Goal: Task Accomplishment & Management: Manage account settings

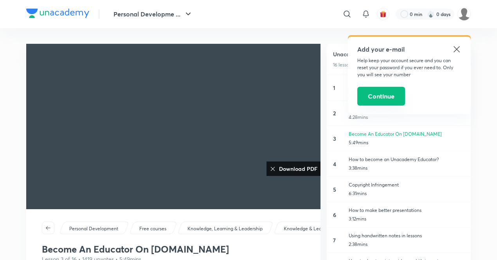
click at [388, 93] on button "Continue" at bounding box center [381, 96] width 48 height 19
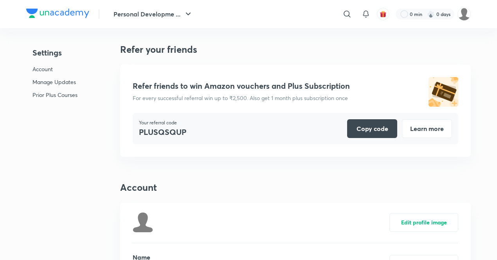
scroll to position [1946, 0]
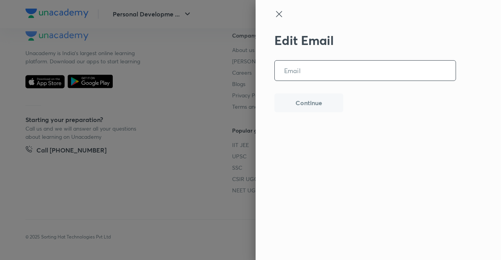
click at [344, 72] on input "email" at bounding box center [365, 71] width 181 height 20
type input "arpita150390@gmail.com"
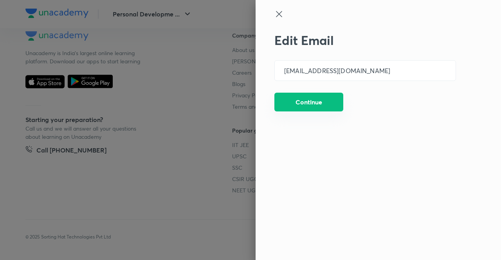
click at [312, 98] on button "Continue" at bounding box center [308, 102] width 69 height 19
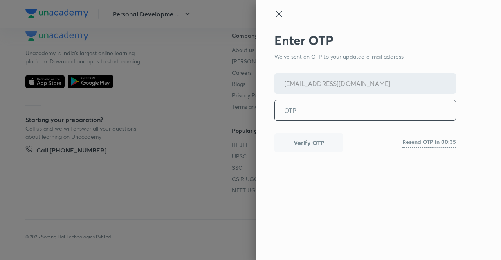
click at [334, 110] on input "tel" at bounding box center [365, 111] width 181 height 20
paste input "671688"
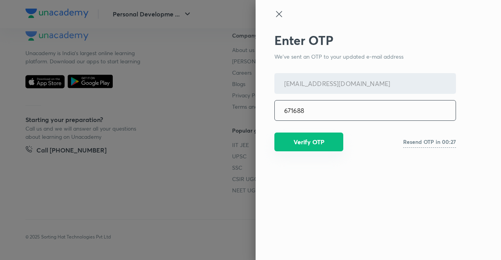
type input "671688"
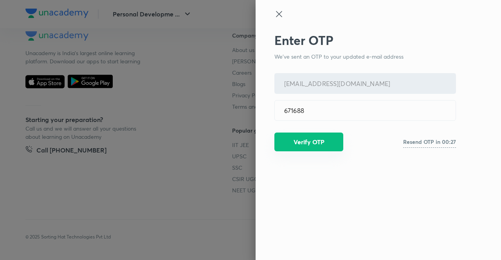
click at [310, 146] on button "Verify OTP" at bounding box center [308, 142] width 69 height 19
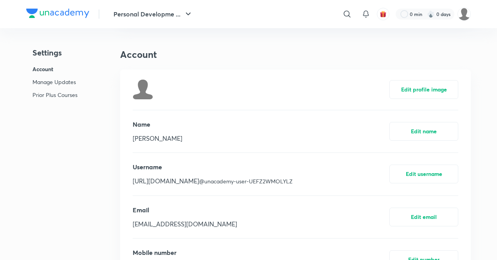
scroll to position [0, 0]
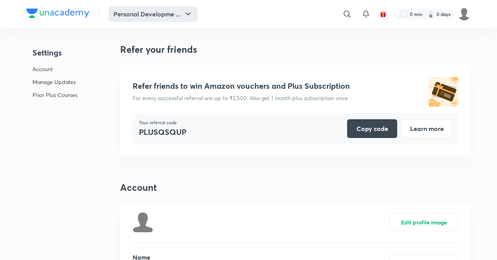
click at [186, 16] on icon "button" at bounding box center [188, 13] width 9 height 9
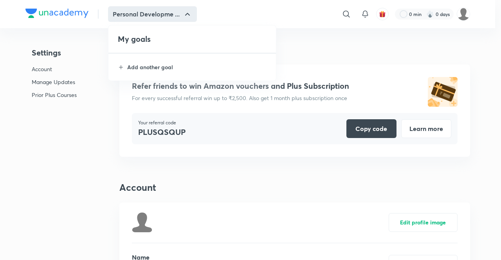
click at [83, 195] on div at bounding box center [250, 130] width 501 height 260
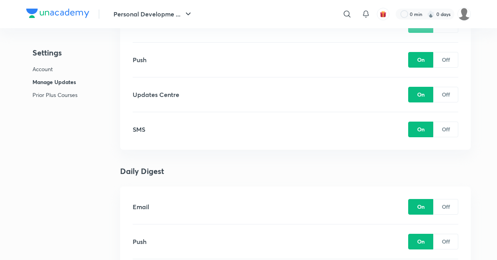
scroll to position [918, 0]
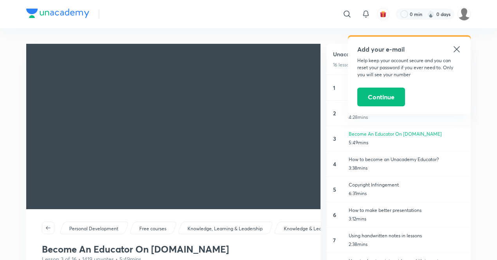
click at [454, 51] on icon at bounding box center [456, 49] width 9 height 9
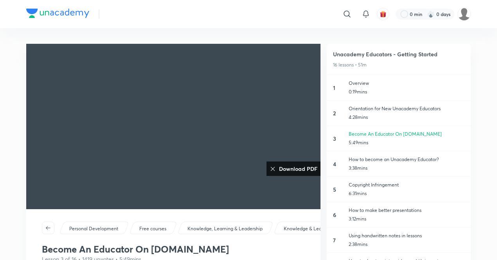
click at [359, 80] on p "Overview" at bounding box center [407, 83] width 116 height 7
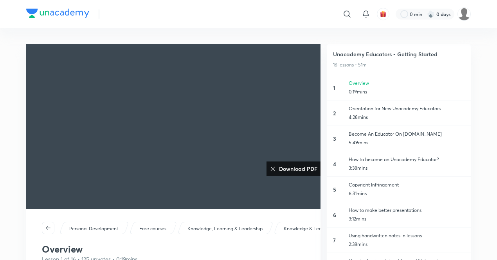
click at [271, 169] on icon at bounding box center [273, 169] width 6 height 6
